Goal: Obtain resource: Download file/media

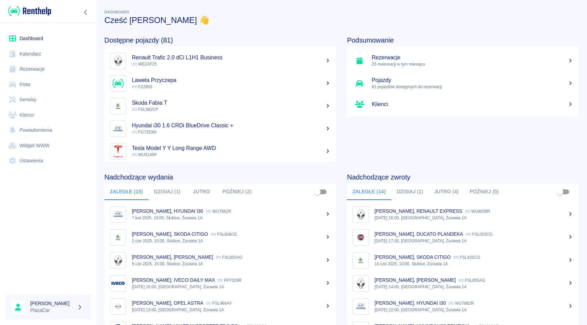
click at [43, 68] on link "Rezerwacje" at bounding box center [47, 68] width 85 height 15
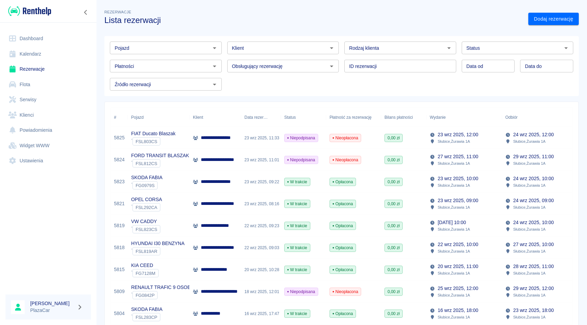
click at [256, 49] on input "Klient" at bounding box center [277, 48] width 96 height 9
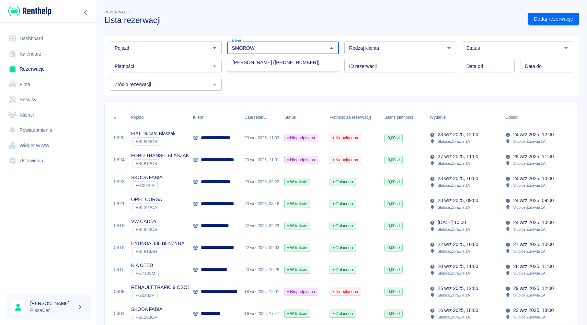
click at [267, 62] on li "[PERSON_NAME] ([PHONE_NUMBER])" at bounding box center [283, 62] width 112 height 11
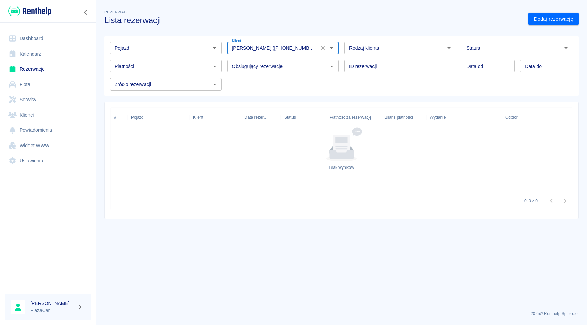
type input "[PERSON_NAME] ([PHONE_NUMBER])"
click at [543, 49] on input "Status" at bounding box center [512, 48] width 96 height 9
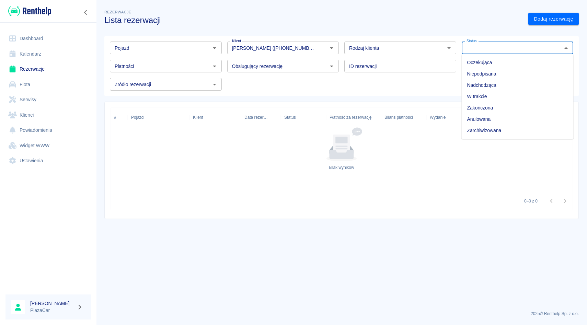
click at [516, 127] on li "Zarchiwizowana" at bounding box center [518, 130] width 112 height 11
type input "Zarchiwizowana"
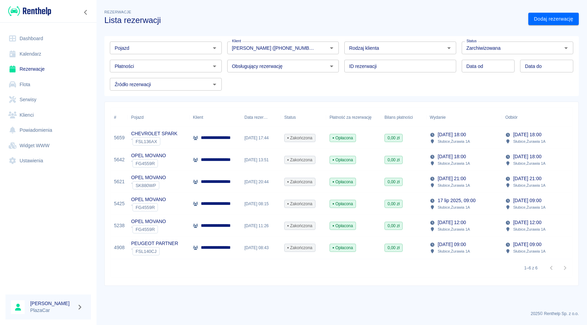
click at [485, 248] on div "[DATE] 09:00 Słubice , Żurawia 1A" at bounding box center [464, 248] width 76 height 22
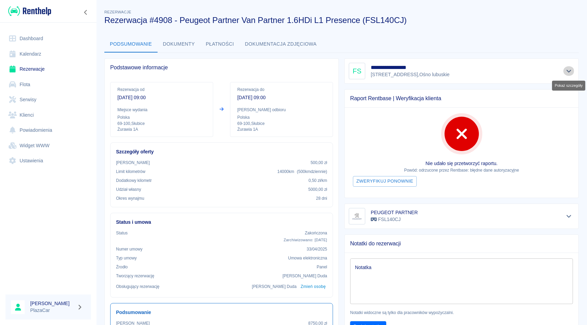
click at [565, 72] on icon "Pokaż szczegóły" at bounding box center [569, 71] width 8 height 6
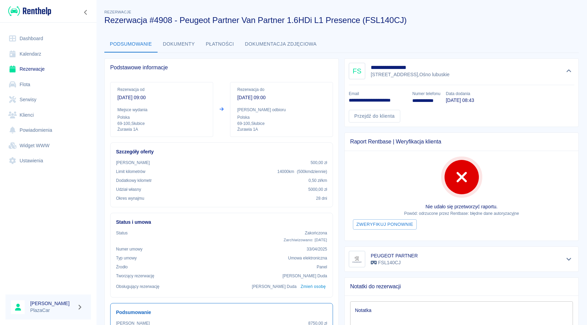
click at [186, 45] on button "Dokumenty" at bounding box center [179, 44] width 43 height 16
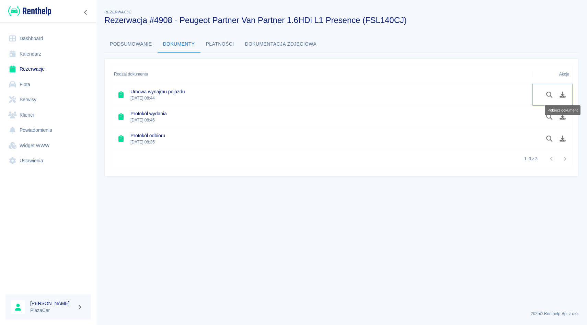
click at [563, 94] on icon "Pobierz dokument" at bounding box center [563, 95] width 6 height 6
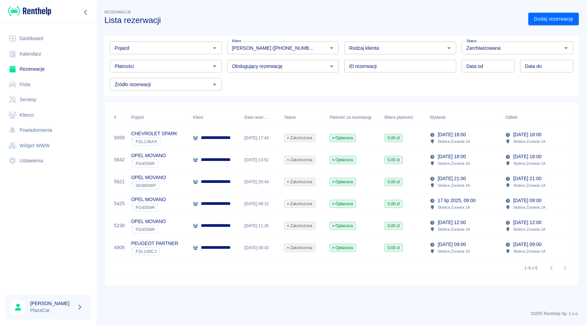
click at [237, 226] on p "**********" at bounding box center [219, 225] width 37 height 7
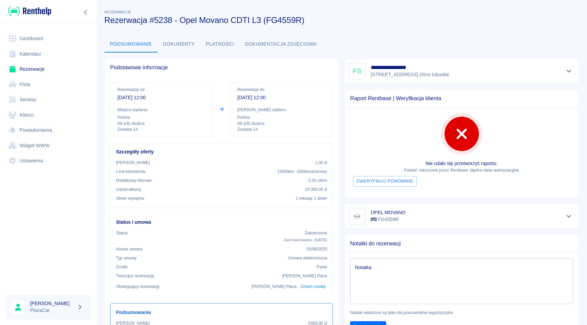
click at [189, 41] on button "Dokumenty" at bounding box center [179, 44] width 43 height 16
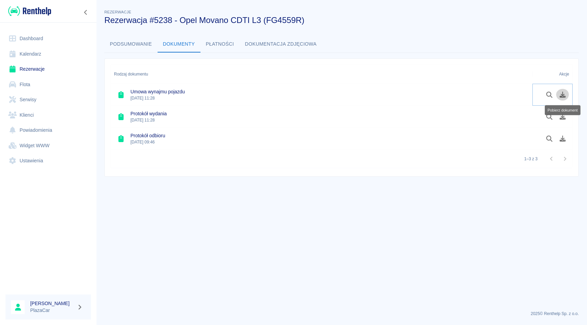
click at [561, 95] on icon "Pobierz dokument" at bounding box center [563, 95] width 8 height 6
click at [31, 67] on link "Rezerwacje" at bounding box center [47, 68] width 85 height 15
